Goal: Information Seeking & Learning: Find specific fact

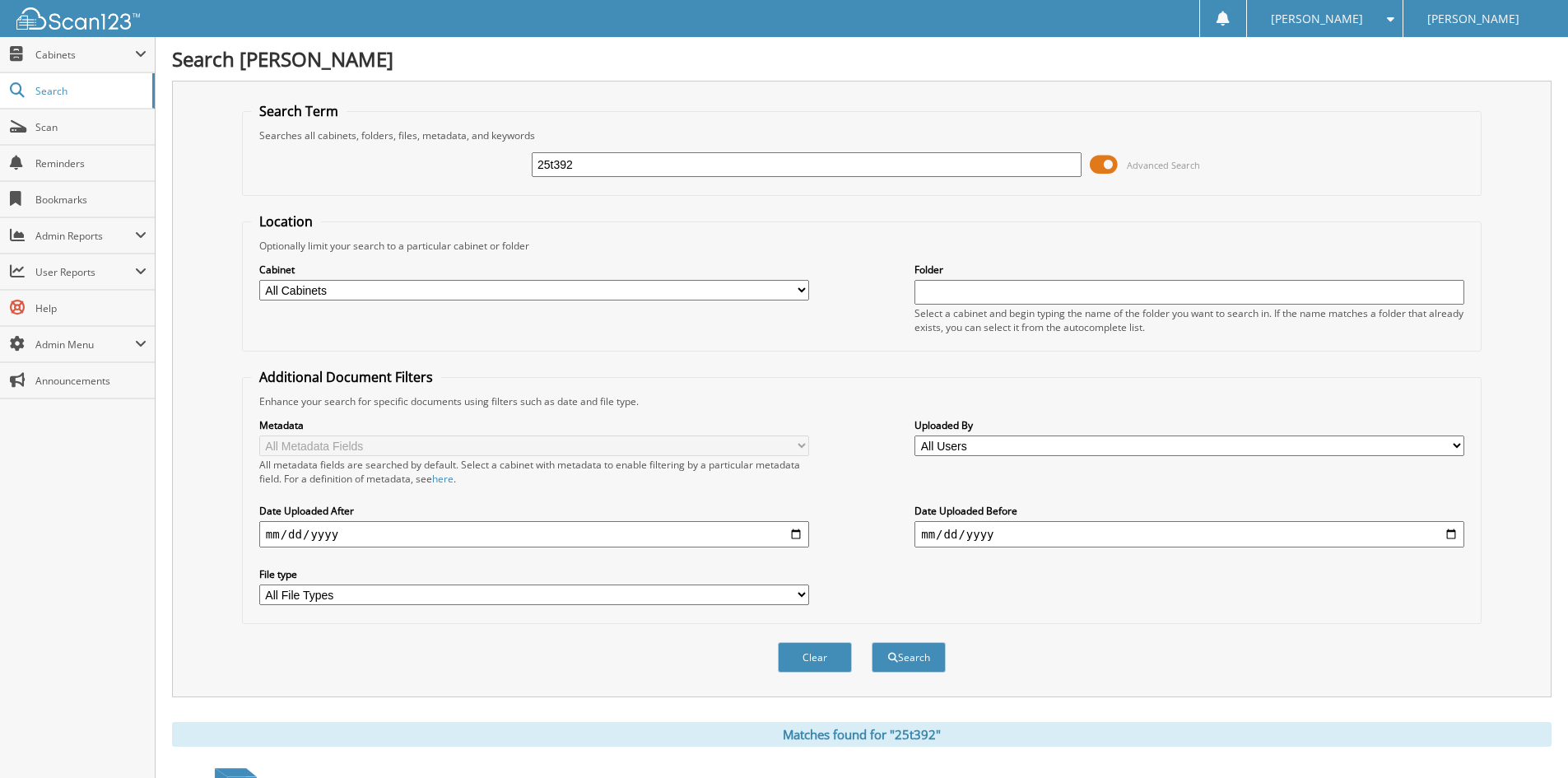
drag, startPoint x: 587, startPoint y: 178, endPoint x: 543, endPoint y: 172, distance: 44.4
click at [543, 172] on div "25t392" at bounding box center [806, 164] width 550 height 28
drag, startPoint x: 588, startPoint y: 163, endPoint x: 551, endPoint y: 163, distance: 37.0
click at [551, 163] on input "25t392" at bounding box center [806, 164] width 550 height 24
type input "25T1041"
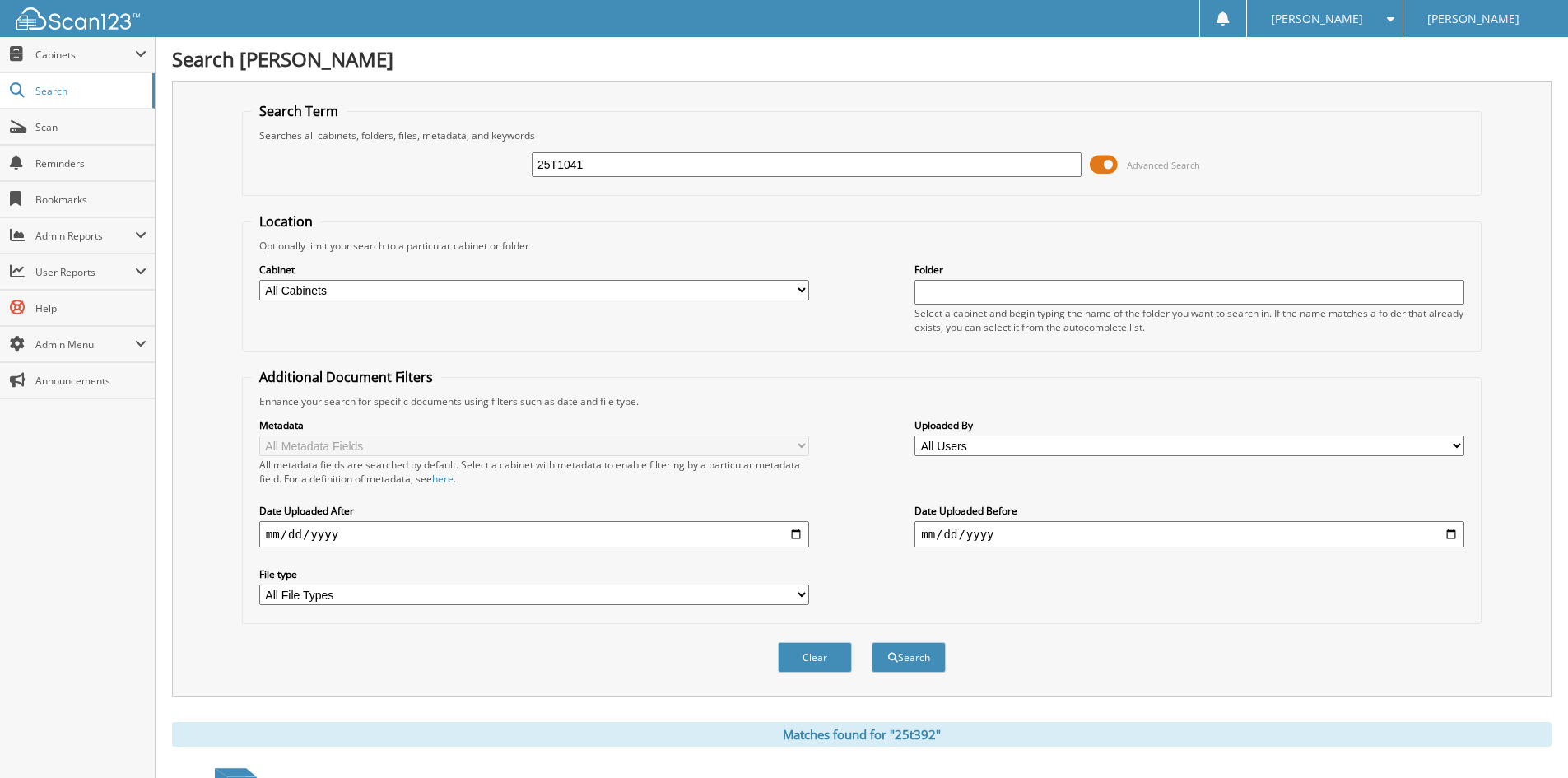
click at [872, 642] on button "Search" at bounding box center [909, 658] width 74 height 31
